Goal: Transaction & Acquisition: Purchase product/service

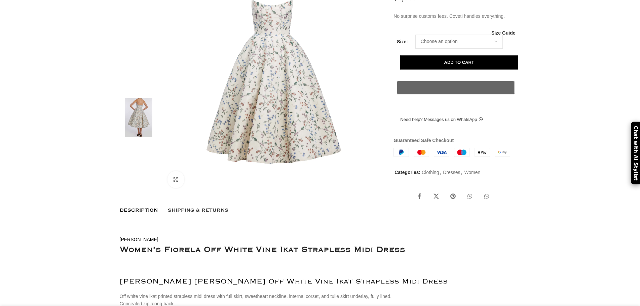
scroll to position [134, 0]
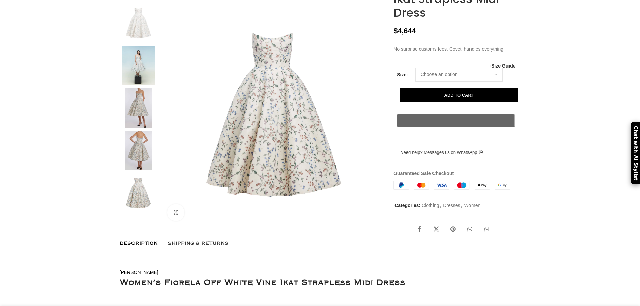
click at [138, 191] on img at bounding box center [138, 192] width 41 height 39
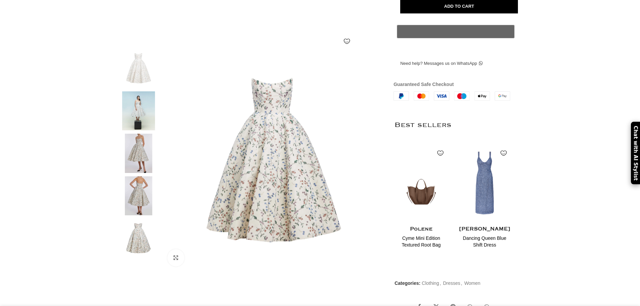
scroll to position [0, 71]
click at [135, 239] on img at bounding box center [138, 238] width 41 height 39
click at [136, 71] on img at bounding box center [138, 68] width 41 height 39
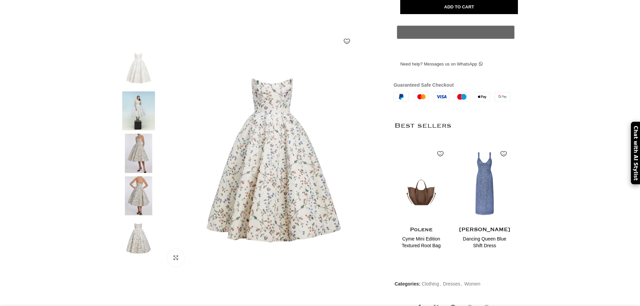
click at [137, 110] on img at bounding box center [138, 110] width 41 height 39
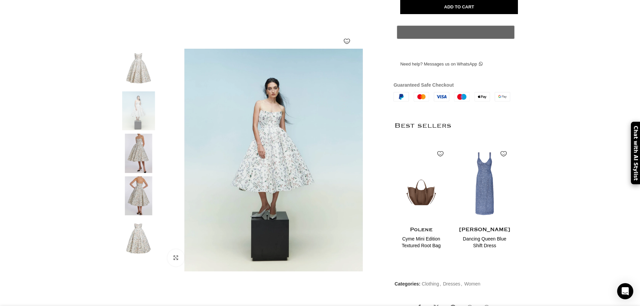
click at [139, 72] on img at bounding box center [138, 68] width 41 height 39
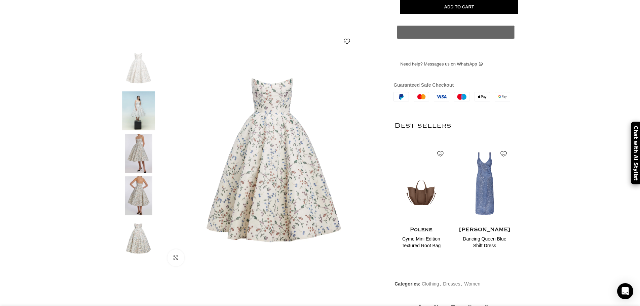
click at [141, 232] on img at bounding box center [138, 238] width 41 height 39
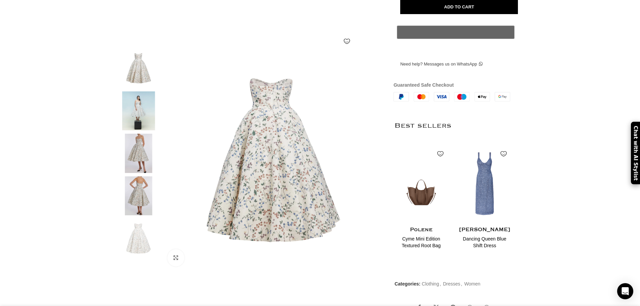
scroll to position [0, 142]
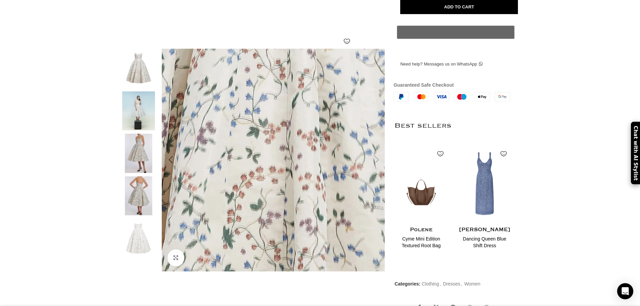
click at [265, 177] on img at bounding box center [297, 112] width 574 height 861
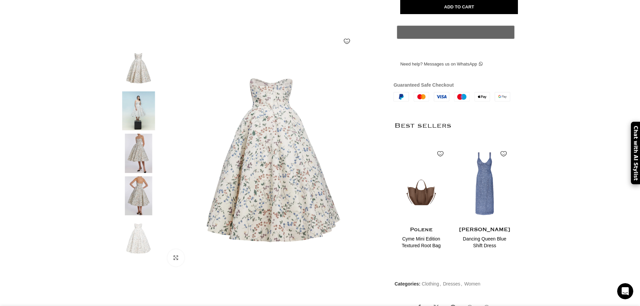
scroll to position [0, 0]
click at [141, 234] on img at bounding box center [138, 238] width 41 height 39
click at [137, 247] on img at bounding box center [138, 238] width 41 height 39
click at [127, 193] on img at bounding box center [138, 196] width 41 height 39
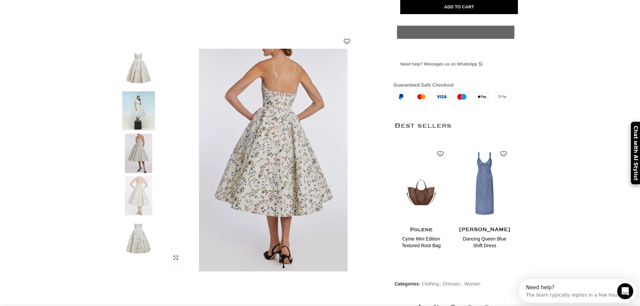
click at [135, 245] on img at bounding box center [138, 238] width 41 height 39
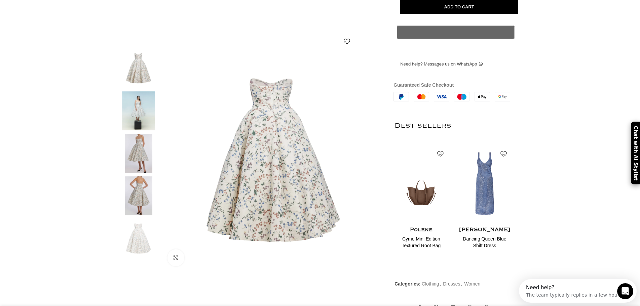
click at [144, 76] on img at bounding box center [138, 68] width 41 height 39
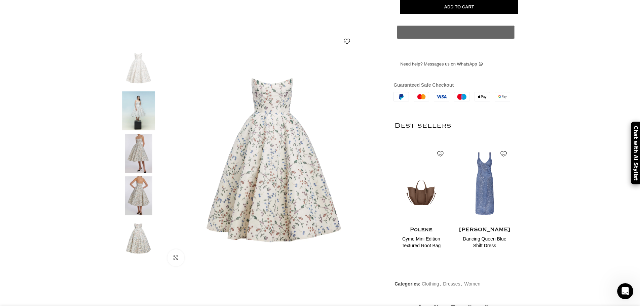
scroll to position [0, 283]
